Goal: Find specific page/section: Find specific page/section

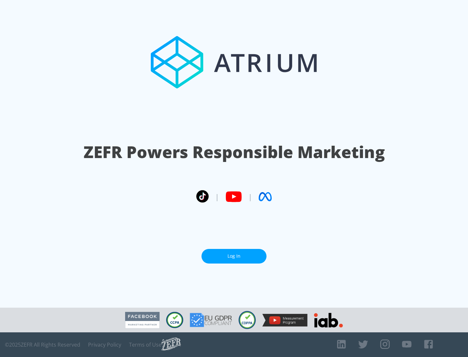
click at [234, 256] on link "Log In" at bounding box center [233, 256] width 65 height 15
